Goal: Task Accomplishment & Management: Manage account settings

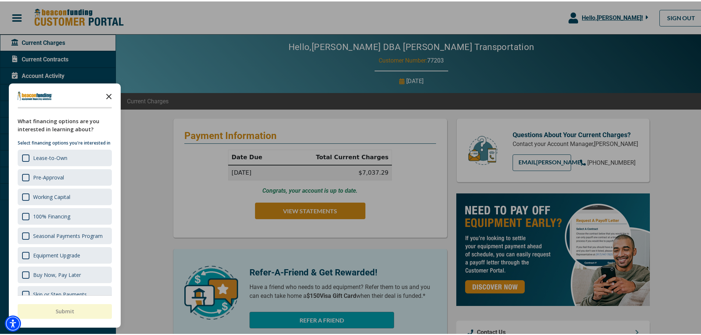
click at [108, 94] on icon "Close the survey" at bounding box center [109, 94] width 15 height 15
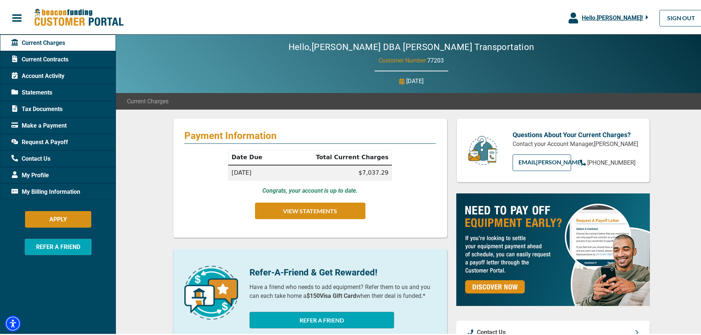
click at [64, 54] on span "Current Contracts" at bounding box center [39, 58] width 57 height 9
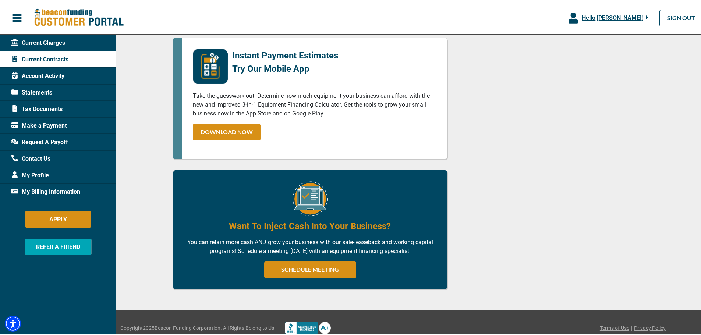
scroll to position [546, 0]
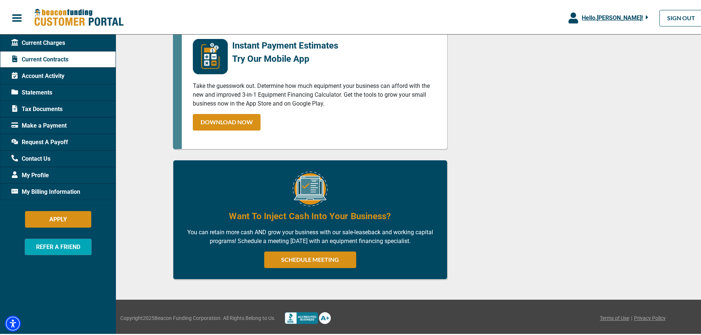
click at [35, 66] on div "Current Contracts" at bounding box center [58, 58] width 116 height 17
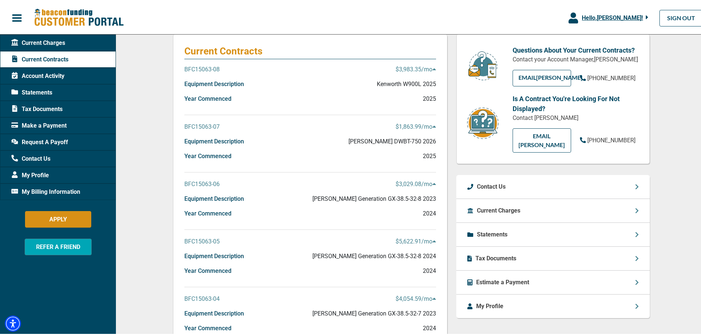
click at [39, 72] on span "Account Activity" at bounding box center [37, 74] width 53 height 9
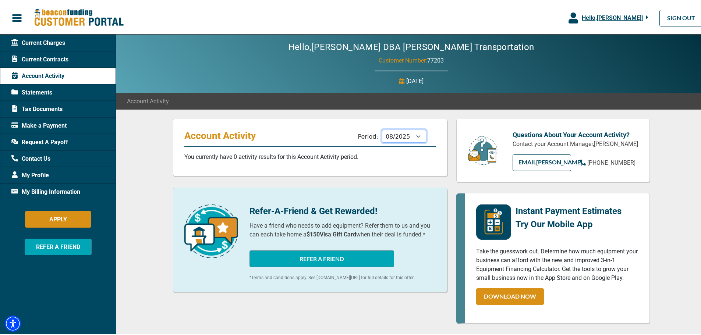
click at [407, 134] on select "09/2025 08/2025 07/2025 06/2025 05/2025 04/2025 03/2025 02/2025 01/2025 12/2024…" at bounding box center [404, 134] width 44 height 13
select select "07/2025"
click at [382, 128] on select "09/2025 08/2025 07/2025 06/2025 05/2025 04/2025 03/2025 02/2025 01/2025 12/2024…" at bounding box center [404, 134] width 44 height 13
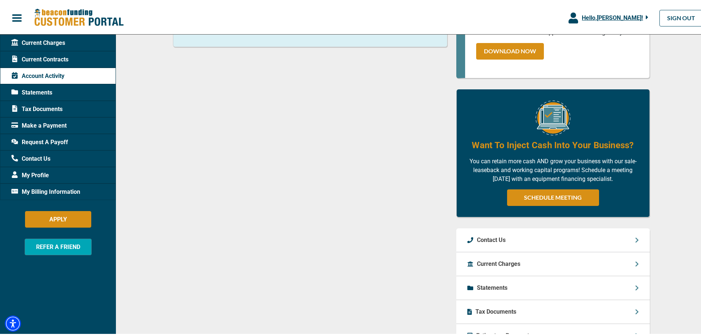
click at [505, 312] on p "Tax Documents" at bounding box center [496, 310] width 41 height 9
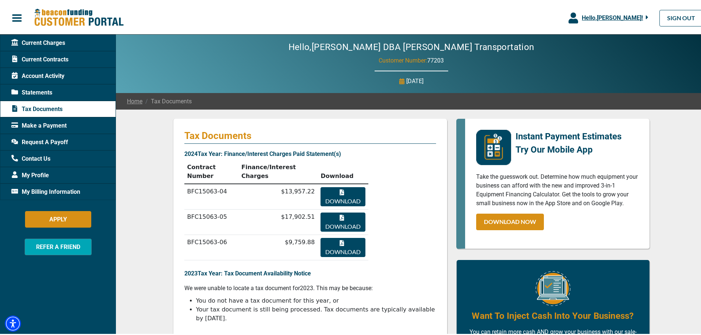
click at [345, 186] on button "Download" at bounding box center [343, 195] width 45 height 19
click at [331, 211] on button "Download" at bounding box center [343, 220] width 45 height 19
click at [326, 237] on button "Download" at bounding box center [343, 246] width 45 height 19
click at [32, 42] on span "Current Charges" at bounding box center [38, 41] width 54 height 9
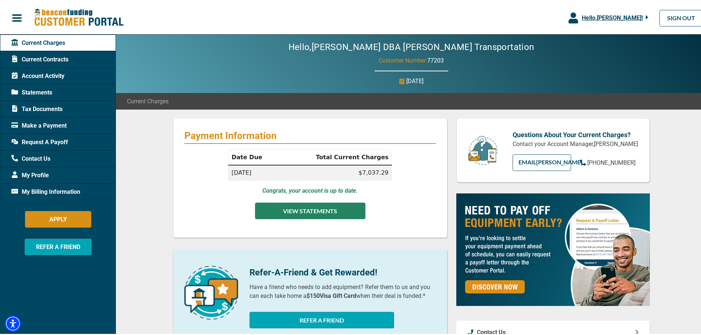
click at [297, 216] on button "VIEW STATEMENTS" at bounding box center [310, 209] width 110 height 17
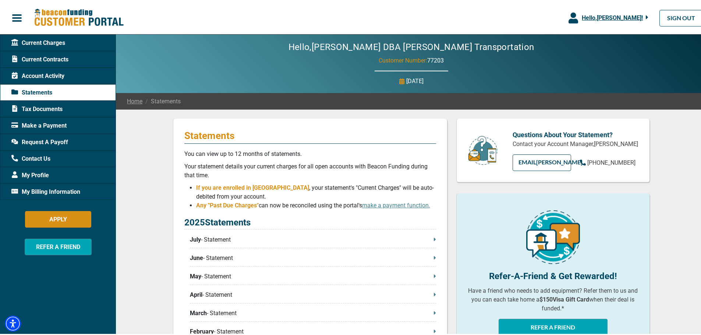
click at [354, 235] on p "July - Statement" at bounding box center [313, 238] width 246 height 9
